Goal: Information Seeking & Learning: Learn about a topic

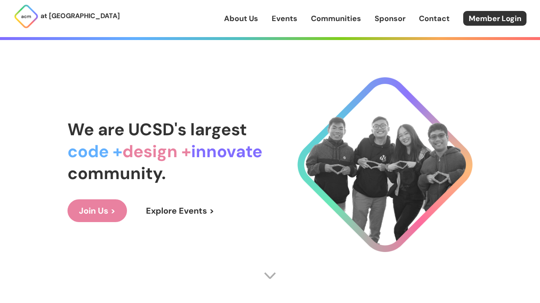
click at [249, 22] on link "About Us" at bounding box center [241, 18] width 34 height 11
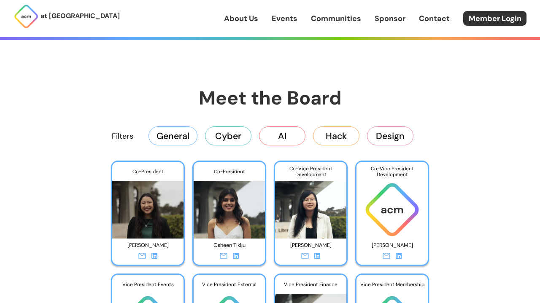
scroll to position [1229, 0]
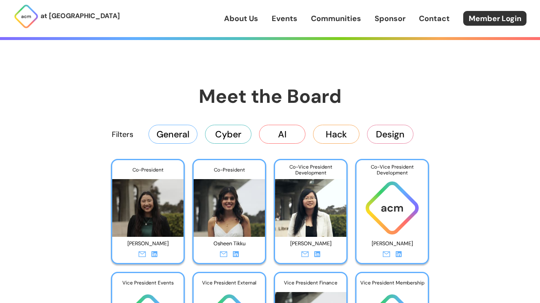
click at [156, 253] on icon at bounding box center [154, 254] width 6 height 6
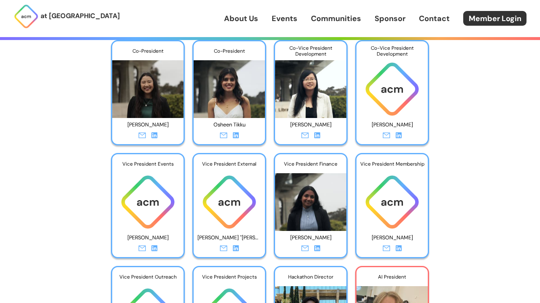
scroll to position [1341, 0]
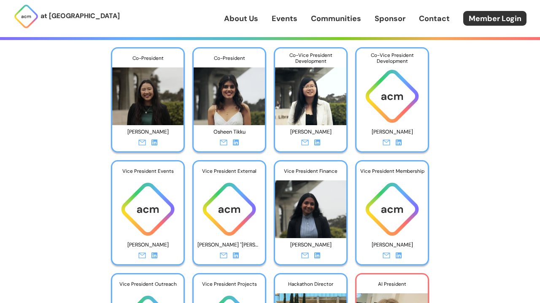
click at [314, 143] on icon at bounding box center [317, 143] width 6 height 6
click at [236, 255] on icon at bounding box center [236, 256] width 6 height 6
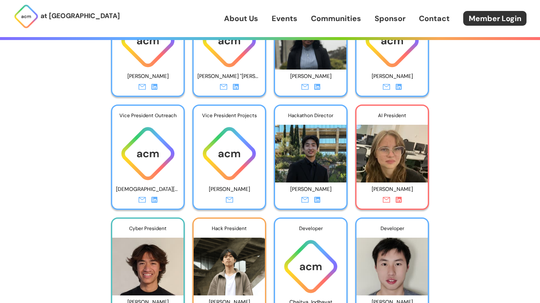
scroll to position [1511, 0]
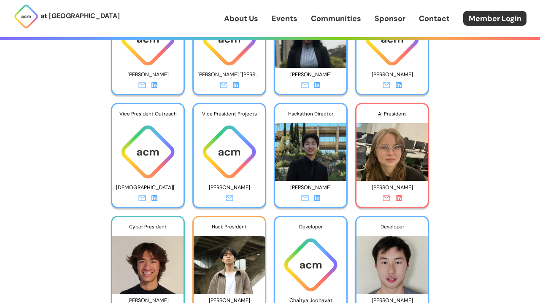
click at [318, 195] on icon at bounding box center [317, 198] width 6 height 6
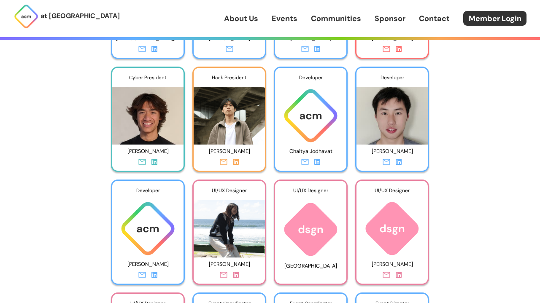
scroll to position [1662, 0]
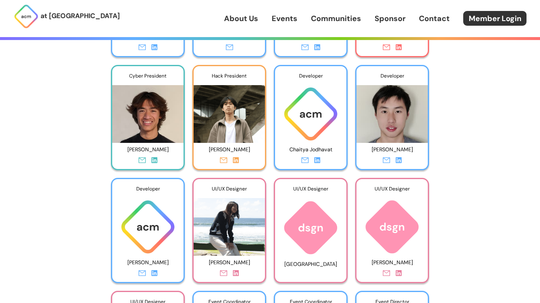
click at [156, 158] on icon at bounding box center [154, 160] width 6 height 6
click at [236, 160] on icon at bounding box center [236, 160] width 6 height 6
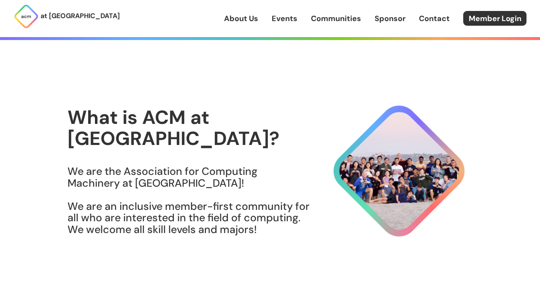
scroll to position [0, 0]
click at [247, 21] on link "About Us" at bounding box center [241, 18] width 34 height 11
click at [264, 277] on img at bounding box center [270, 275] width 13 height 13
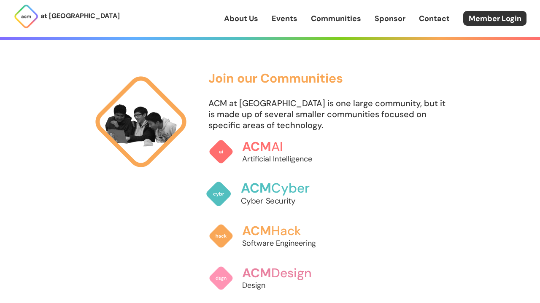
scroll to position [502, 0]
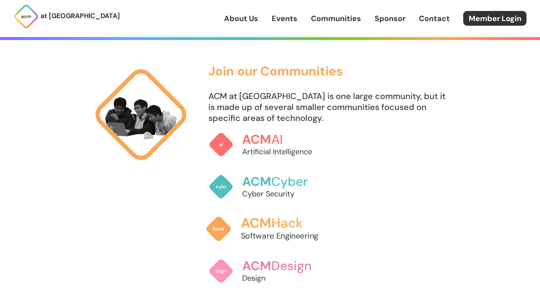
click at [256, 227] on span "ACM" at bounding box center [256, 223] width 30 height 17
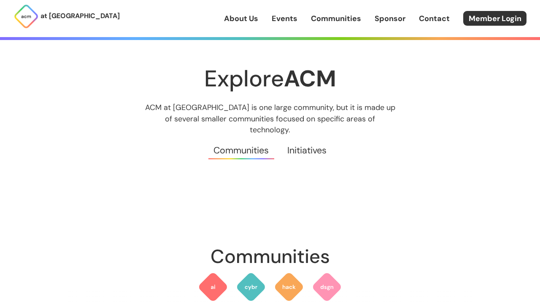
click at [298, 136] on link "Initiatives" at bounding box center [306, 150] width 57 height 30
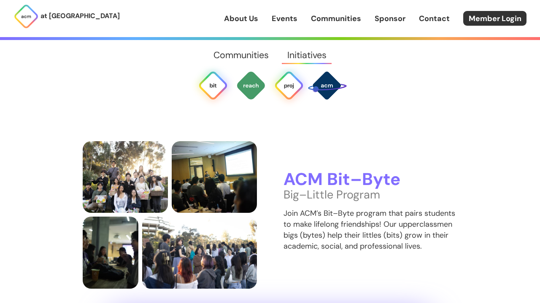
click at [289, 93] on img at bounding box center [289, 85] width 30 height 30
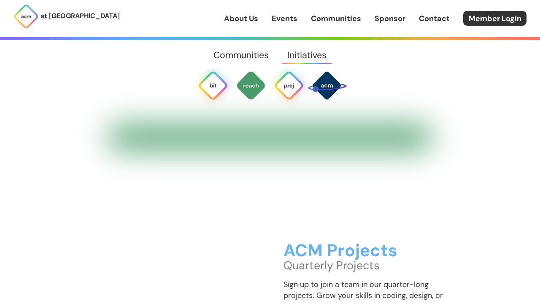
scroll to position [2130, 0]
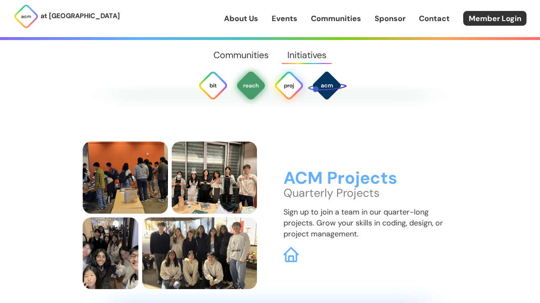
click at [246, 95] on img at bounding box center [251, 85] width 30 height 30
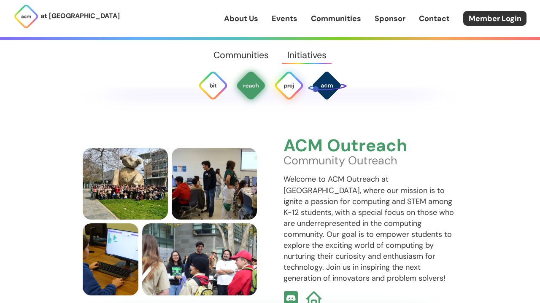
click at [285, 94] on img at bounding box center [289, 85] width 30 height 30
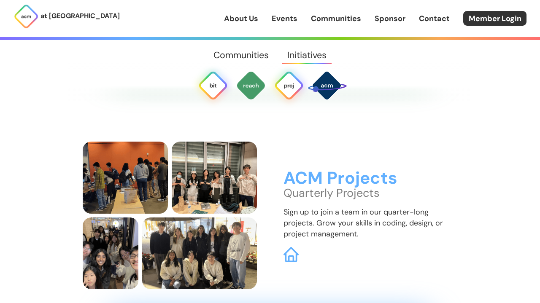
click at [215, 86] on img at bounding box center [213, 85] width 30 height 30
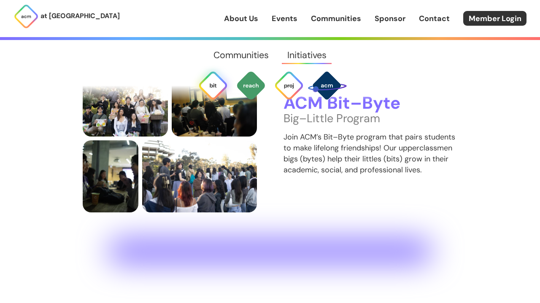
scroll to position [1591, 0]
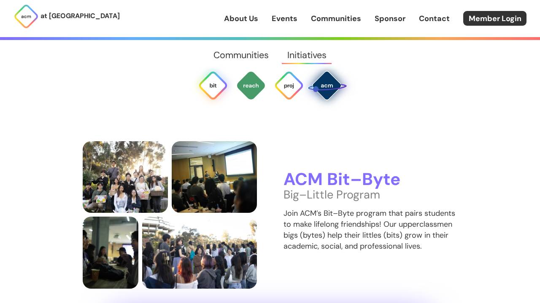
click at [318, 89] on img at bounding box center [327, 85] width 40 height 40
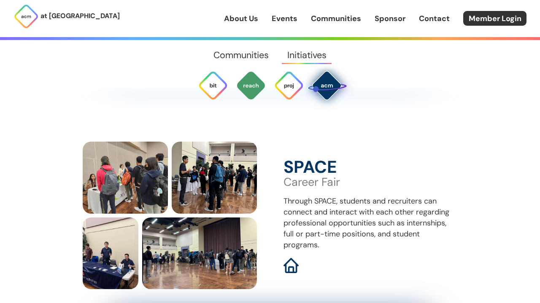
click at [249, 57] on link "Communities" at bounding box center [241, 55] width 73 height 30
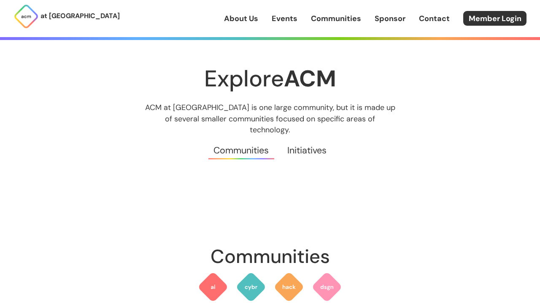
scroll to position [0, 0]
click at [286, 22] on link "Events" at bounding box center [285, 18] width 26 height 11
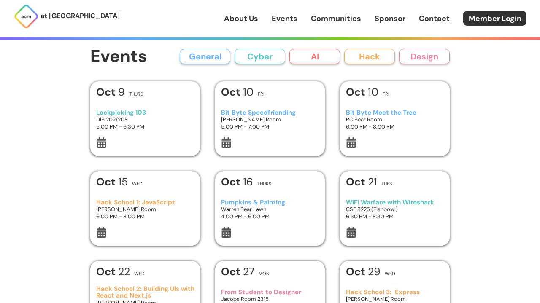
click at [130, 110] on h3 "Lockpicking 103" at bounding box center [145, 112] width 98 height 7
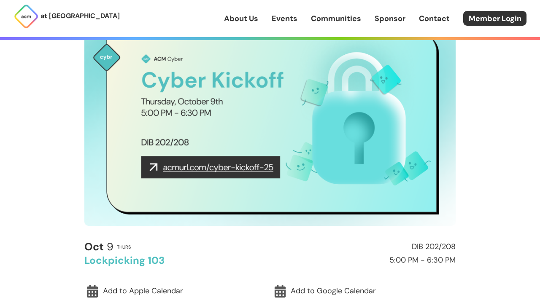
scroll to position [57, 0]
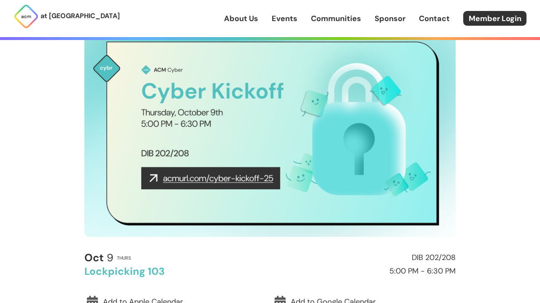
click at [201, 177] on img at bounding box center [269, 132] width 371 height 209
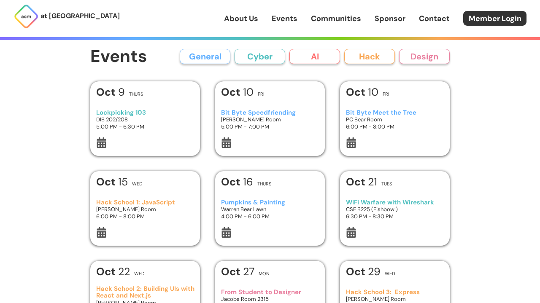
click at [268, 97] on div "Oct 10 Fri" at bounding box center [270, 94] width 98 height 15
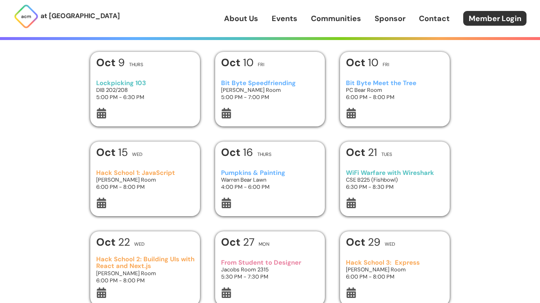
scroll to position [31, 0]
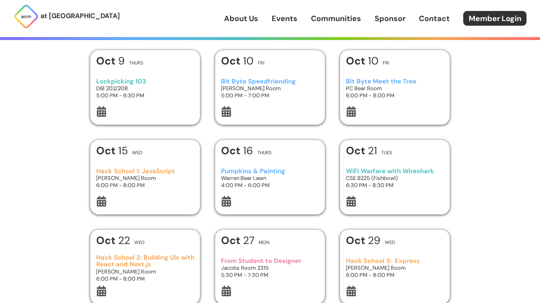
click at [173, 170] on h3 "Hack School 1: JavaScript" at bounding box center [145, 171] width 98 height 7
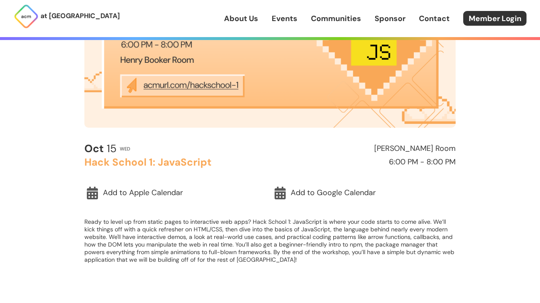
scroll to position [165, 0]
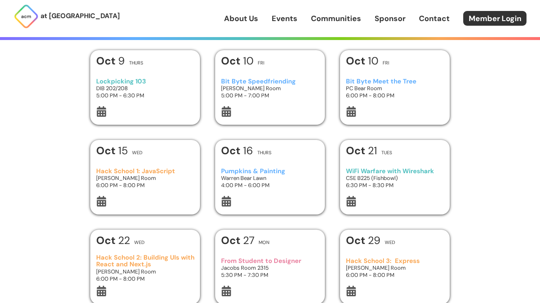
click at [369, 82] on h3 "Bit Byte Meet the Tree" at bounding box center [395, 81] width 98 height 7
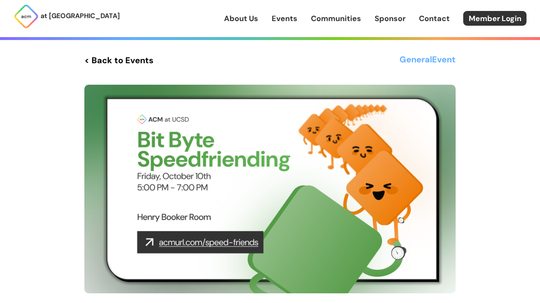
click at [150, 244] on img at bounding box center [269, 189] width 371 height 209
click at [159, 244] on img at bounding box center [269, 189] width 371 height 209
drag, startPoint x: 160, startPoint y: 244, endPoint x: 258, endPoint y: 245, distance: 97.4
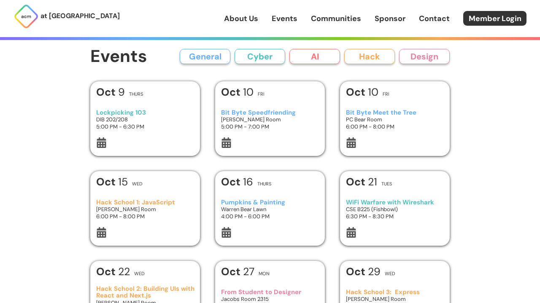
click at [380, 58] on button "Hack" at bounding box center [369, 56] width 51 height 15
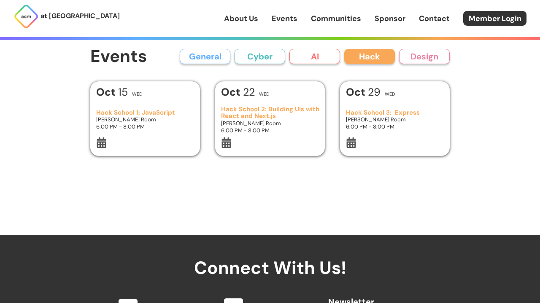
click at [417, 57] on button "Design" at bounding box center [424, 56] width 51 height 15
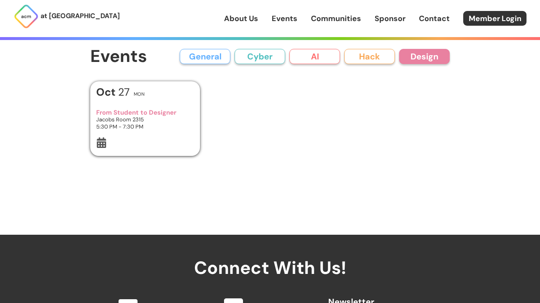
click at [317, 54] on button "AI" at bounding box center [314, 56] width 51 height 15
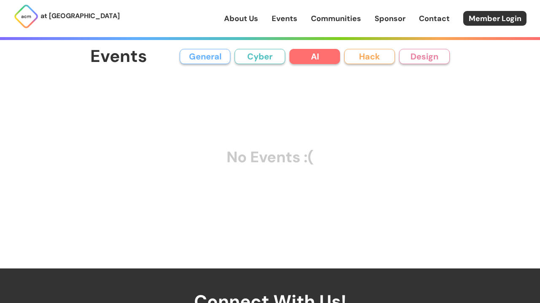
click at [262, 57] on button "Cyber" at bounding box center [259, 56] width 51 height 15
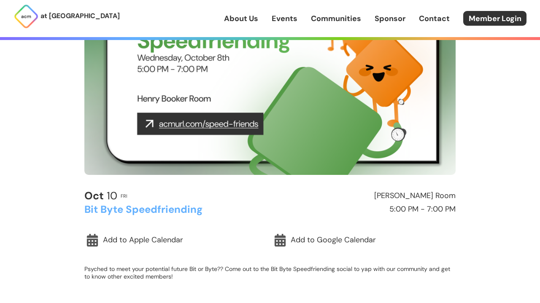
scroll to position [116, 0]
